Goal: Task Accomplishment & Management: Manage account settings

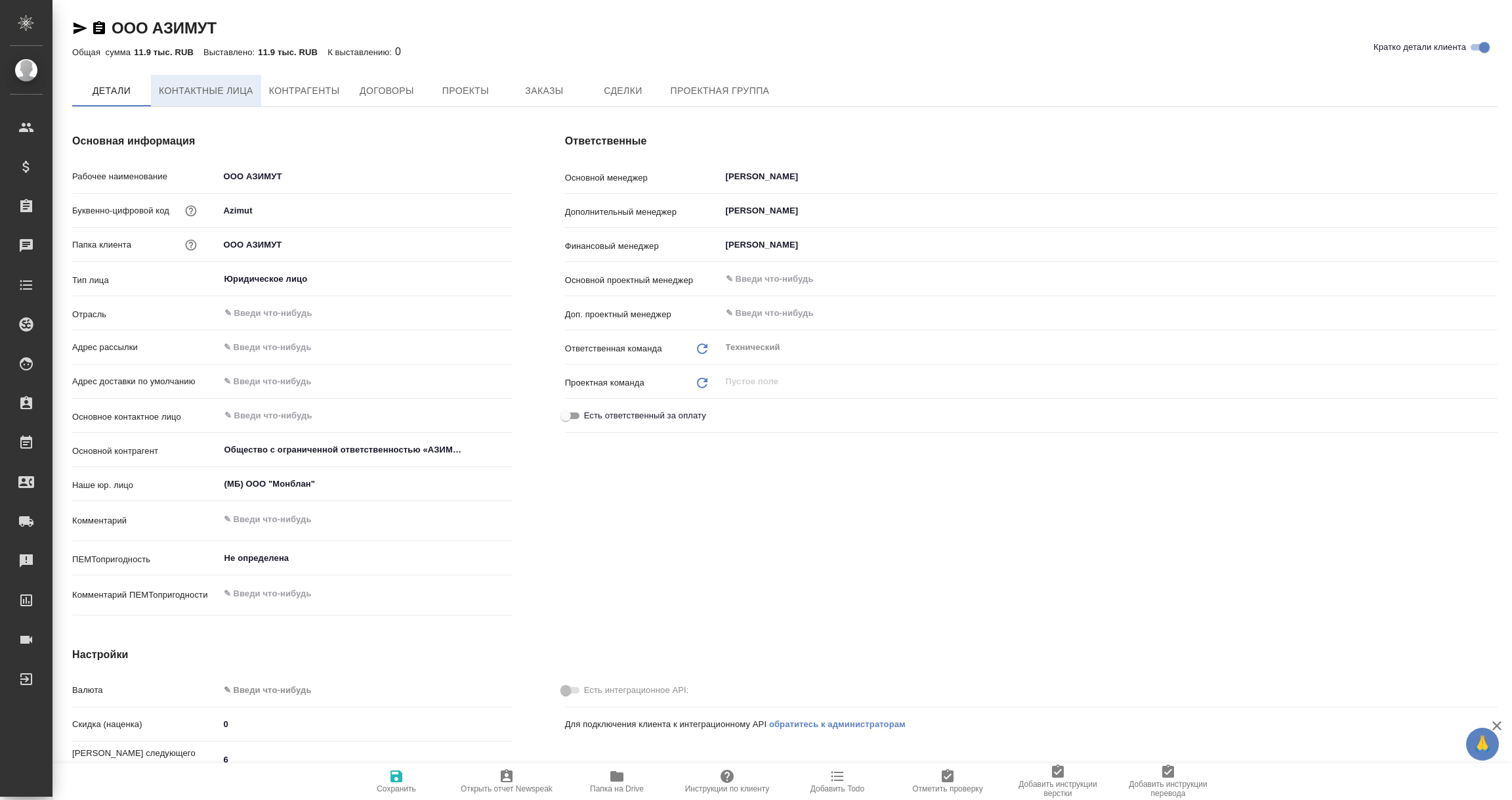
type textarea "x"
click at [205, 94] on span "Контактные лица" at bounding box center [205, 91] width 94 height 16
select select "RU"
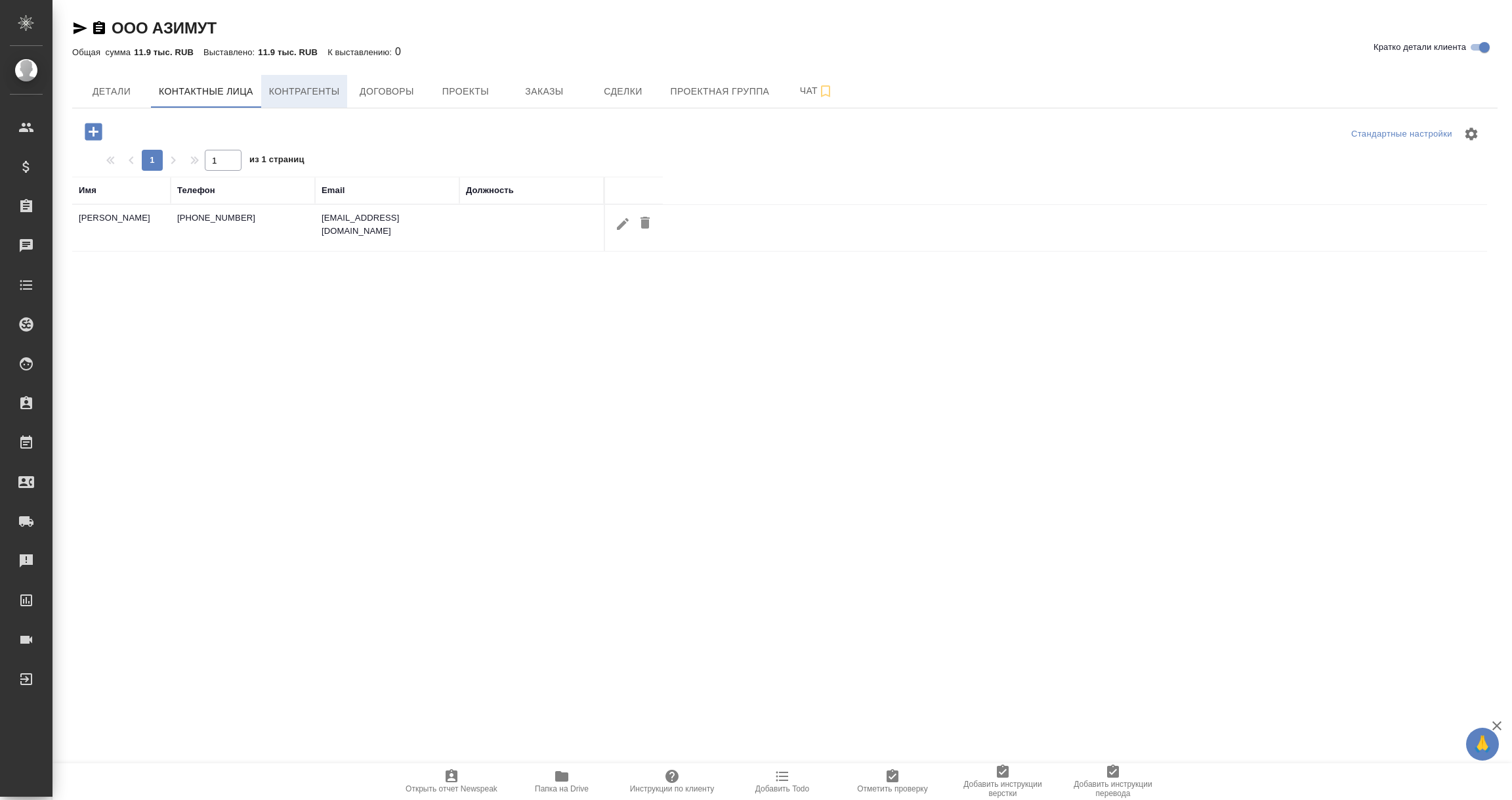
click at [282, 92] on span "Контрагенты" at bounding box center [304, 91] width 71 height 16
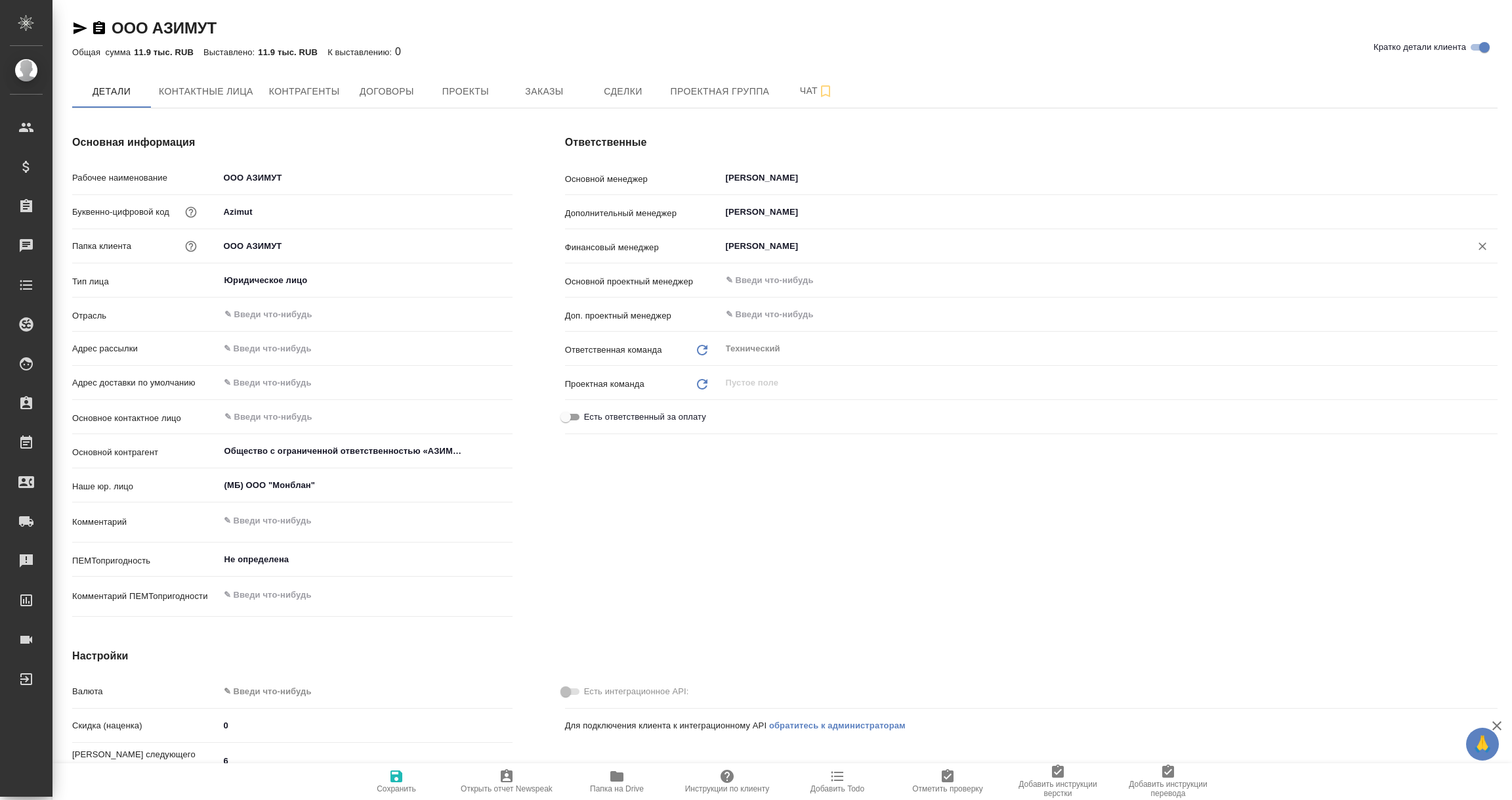
click at [775, 250] on input "Брылякова Анастасия" at bounding box center [1087, 247] width 726 height 16
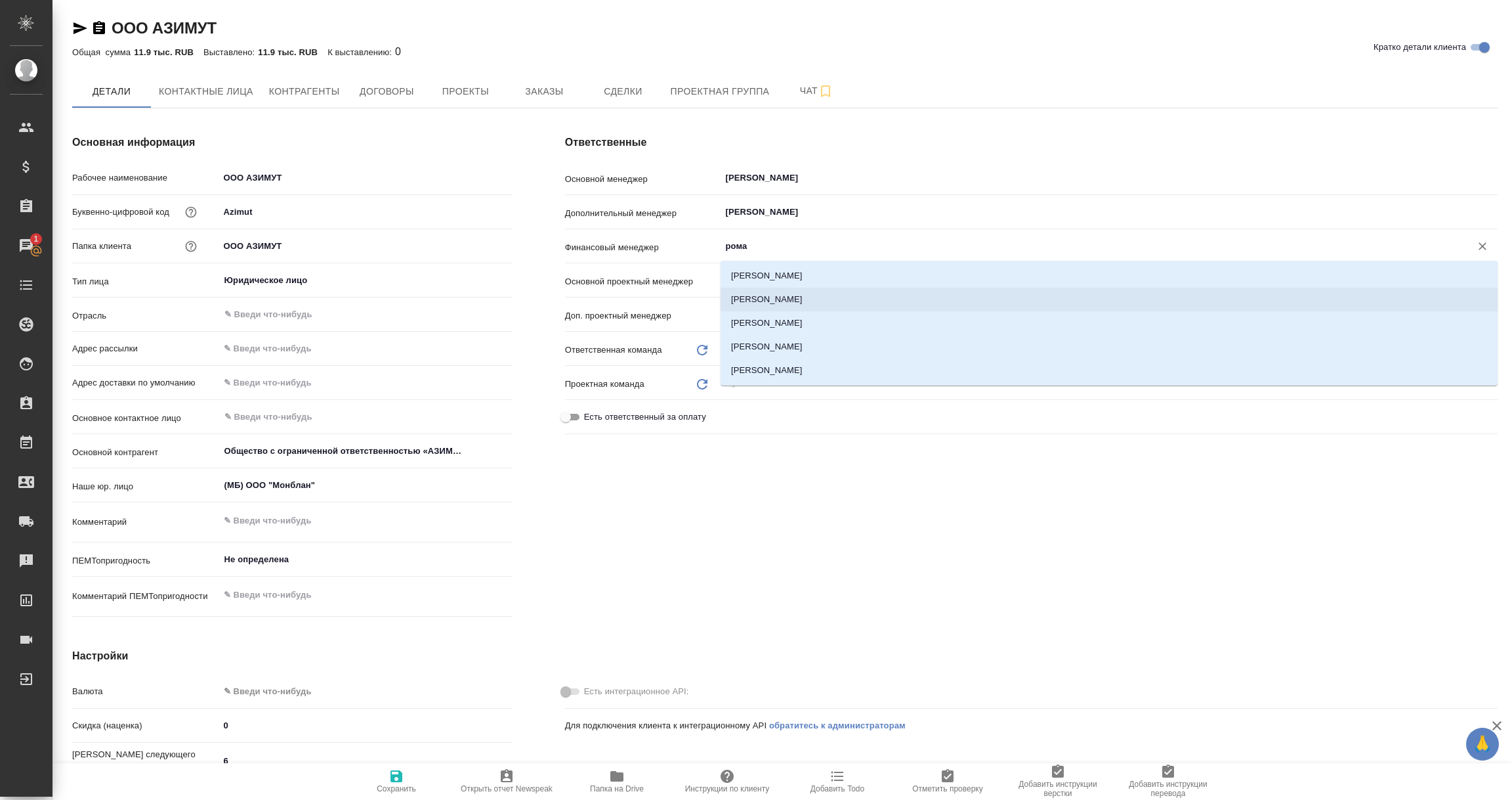
click at [769, 292] on li "Романенко Руфина" at bounding box center [1109, 300] width 778 height 23
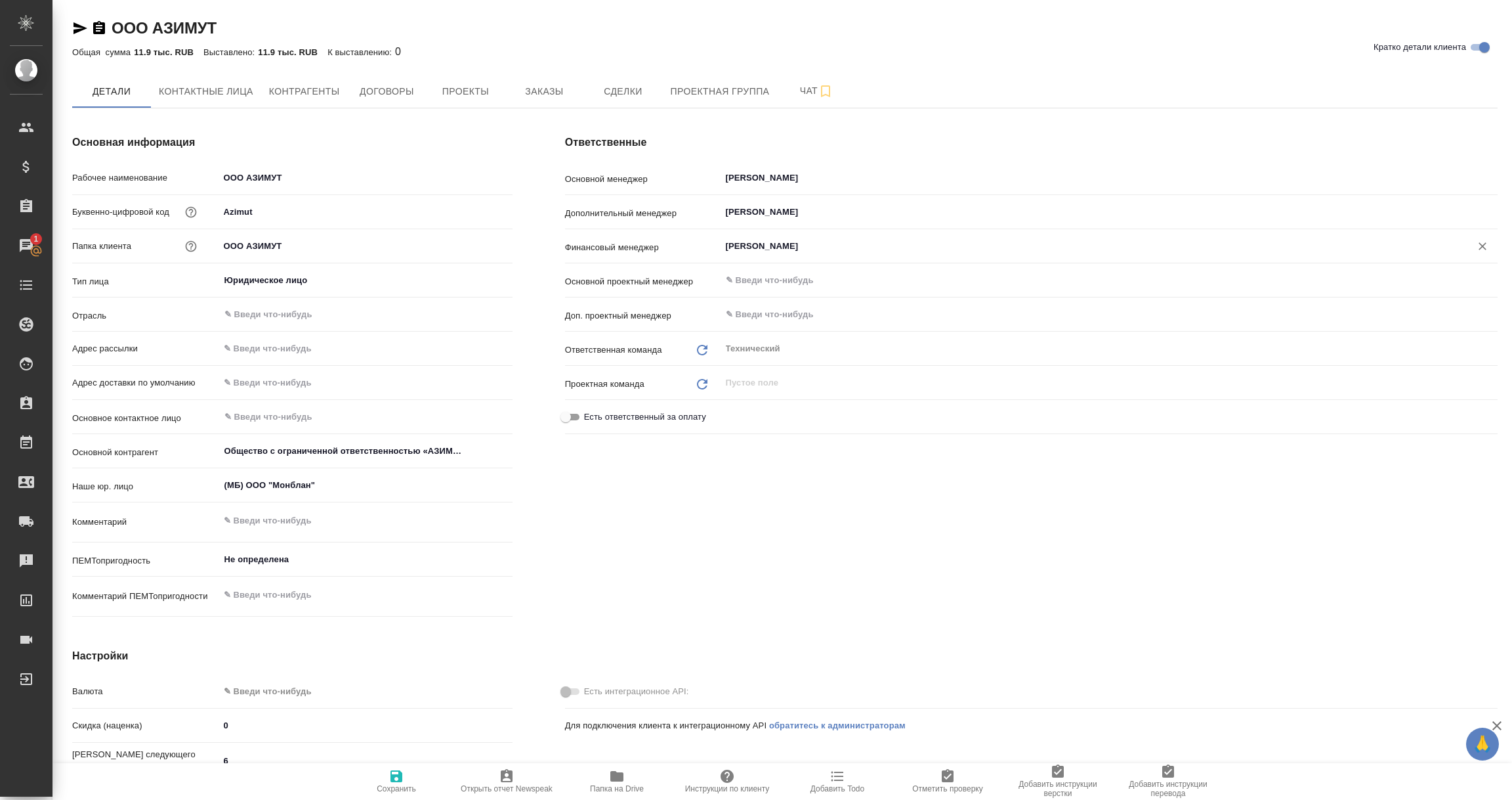
type input "Романенко Руфина"
click at [387, 775] on span "Сохранить" at bounding box center [395, 780] width 94 height 25
